Goal: Transaction & Acquisition: Purchase product/service

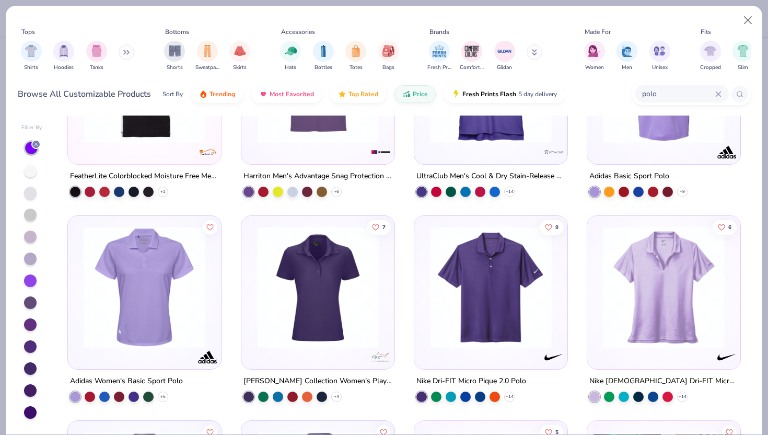
scroll to position [520, 0]
click at [331, 308] on div at bounding box center [185, 288] width 397 height 122
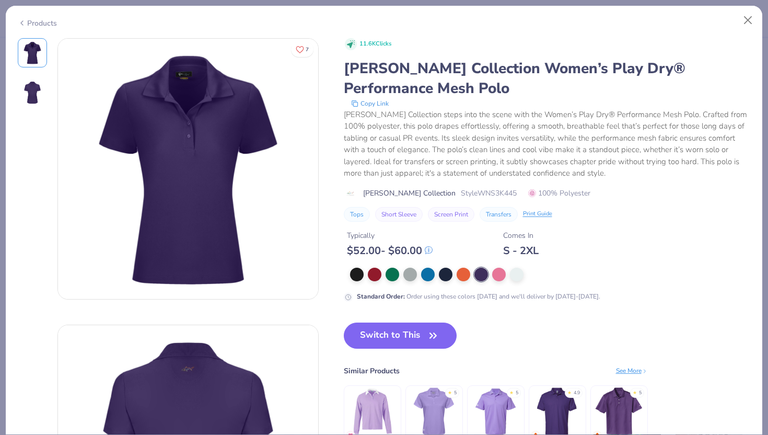
click at [31, 25] on div "Products" at bounding box center [37, 23] width 39 height 11
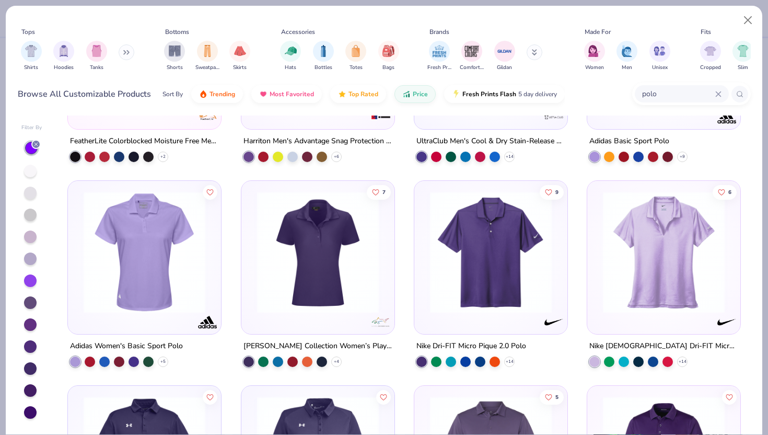
scroll to position [537, 0]
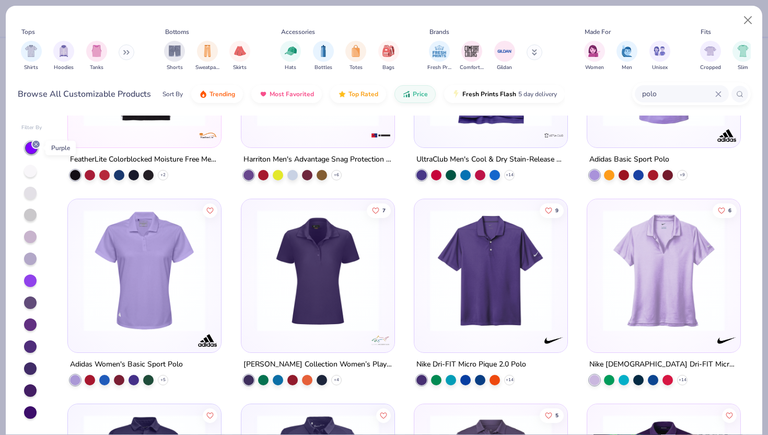
click at [35, 142] on icon at bounding box center [36, 144] width 6 height 6
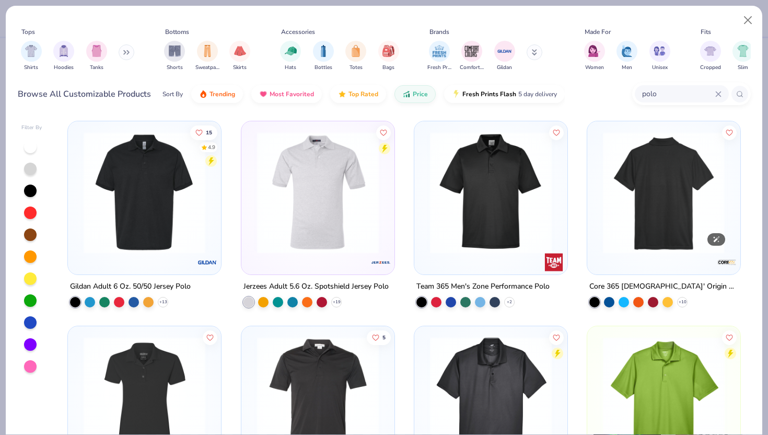
click at [693, 222] on img at bounding box center [664, 193] width 132 height 122
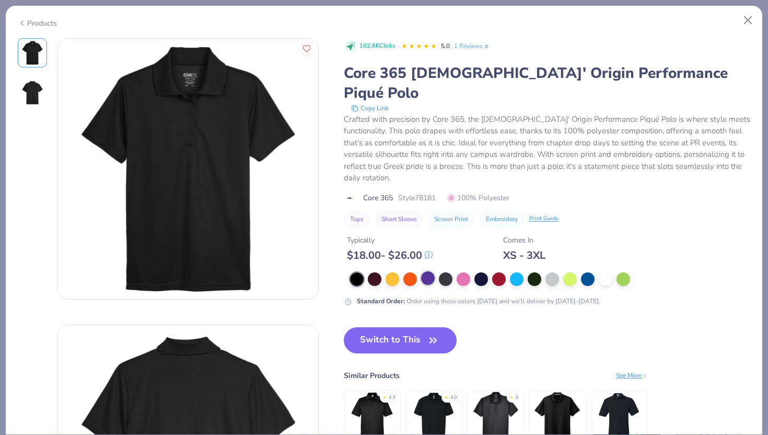
click at [430, 271] on div at bounding box center [428, 278] width 14 height 14
